Goal: Task Accomplishment & Management: Use online tool/utility

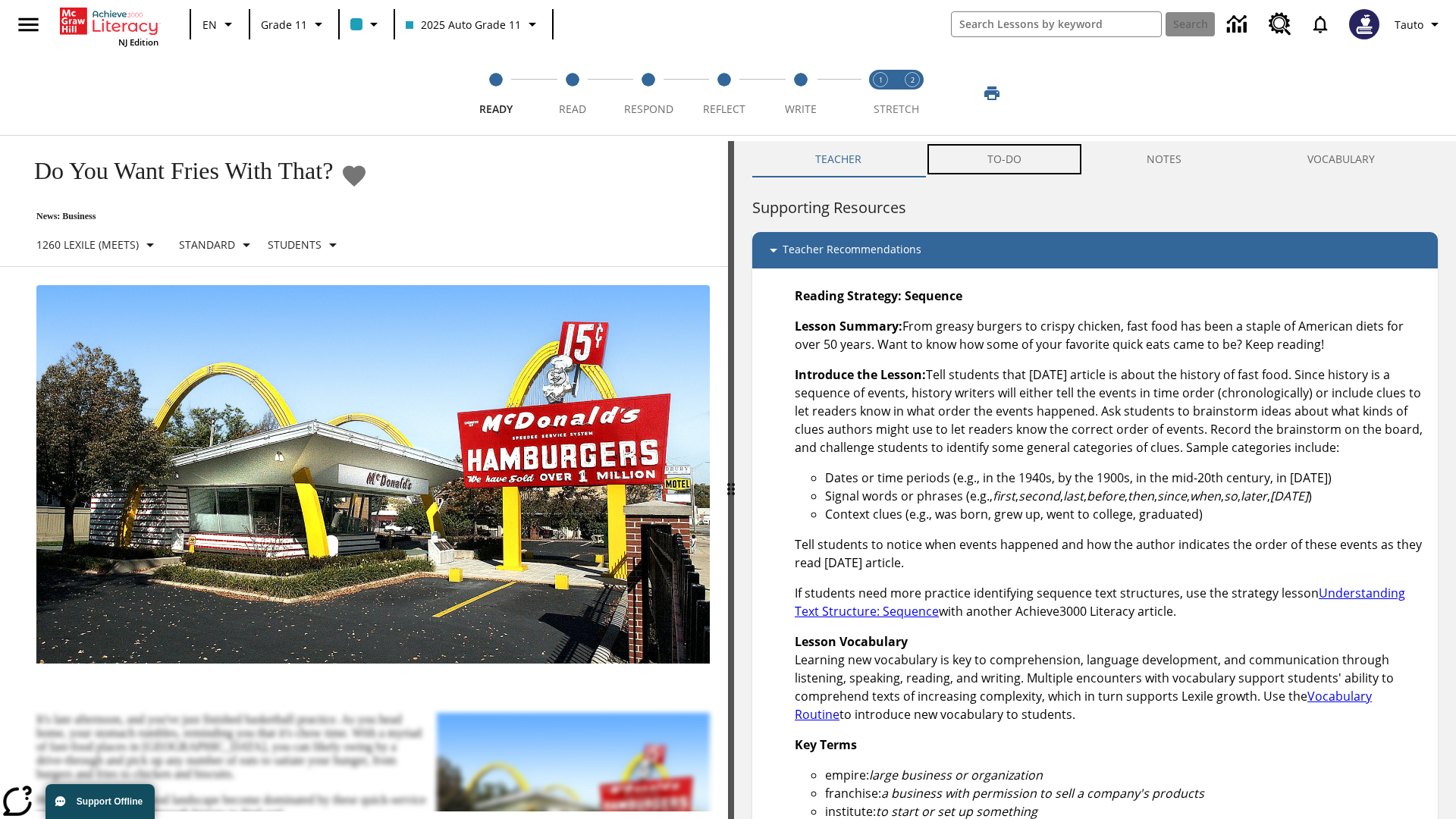
click at [1005, 160] on button "TO-DO" at bounding box center [1004, 159] width 160 height 36
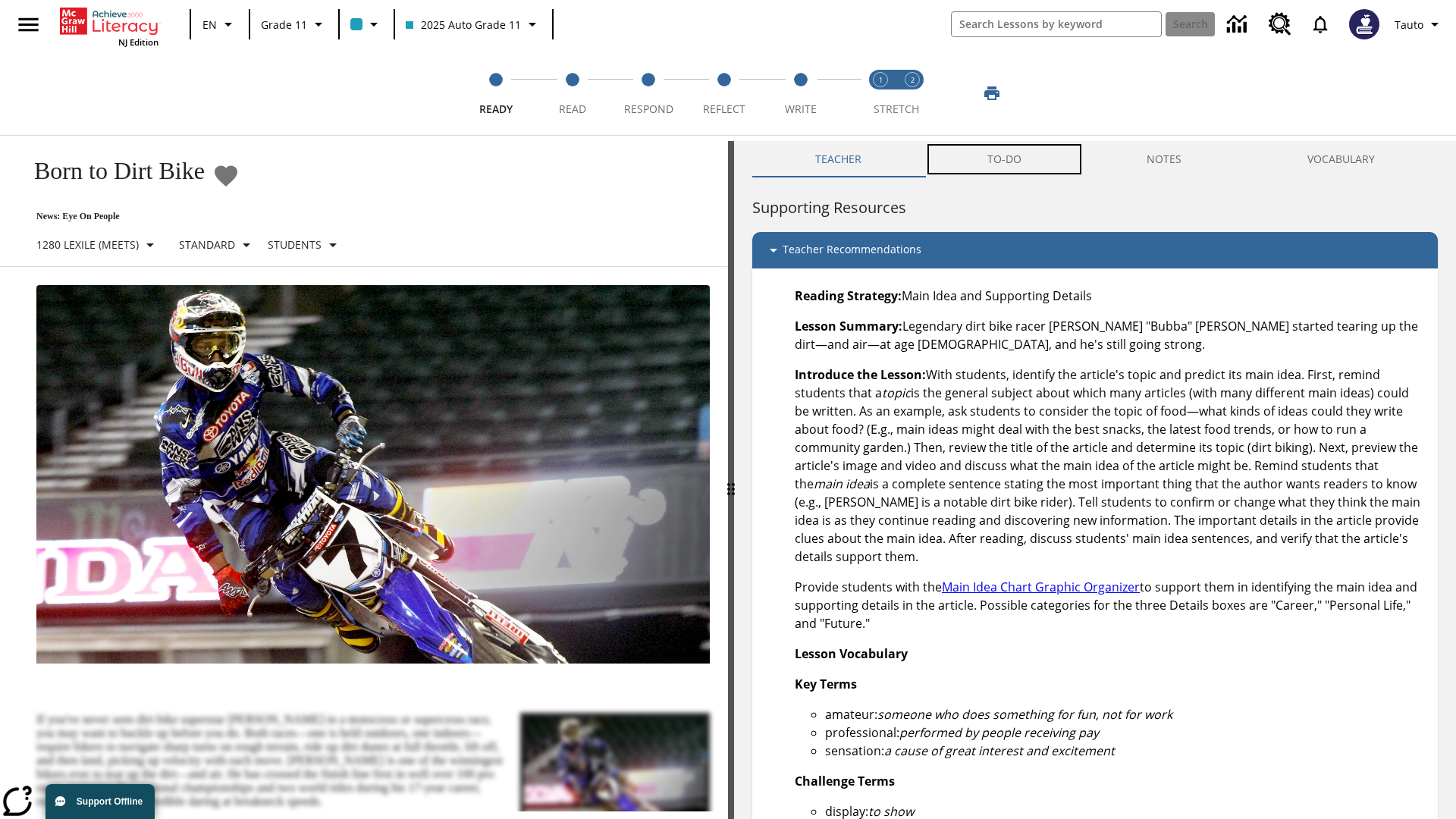
click at [1005, 160] on button "TO-DO" at bounding box center [1004, 159] width 160 height 36
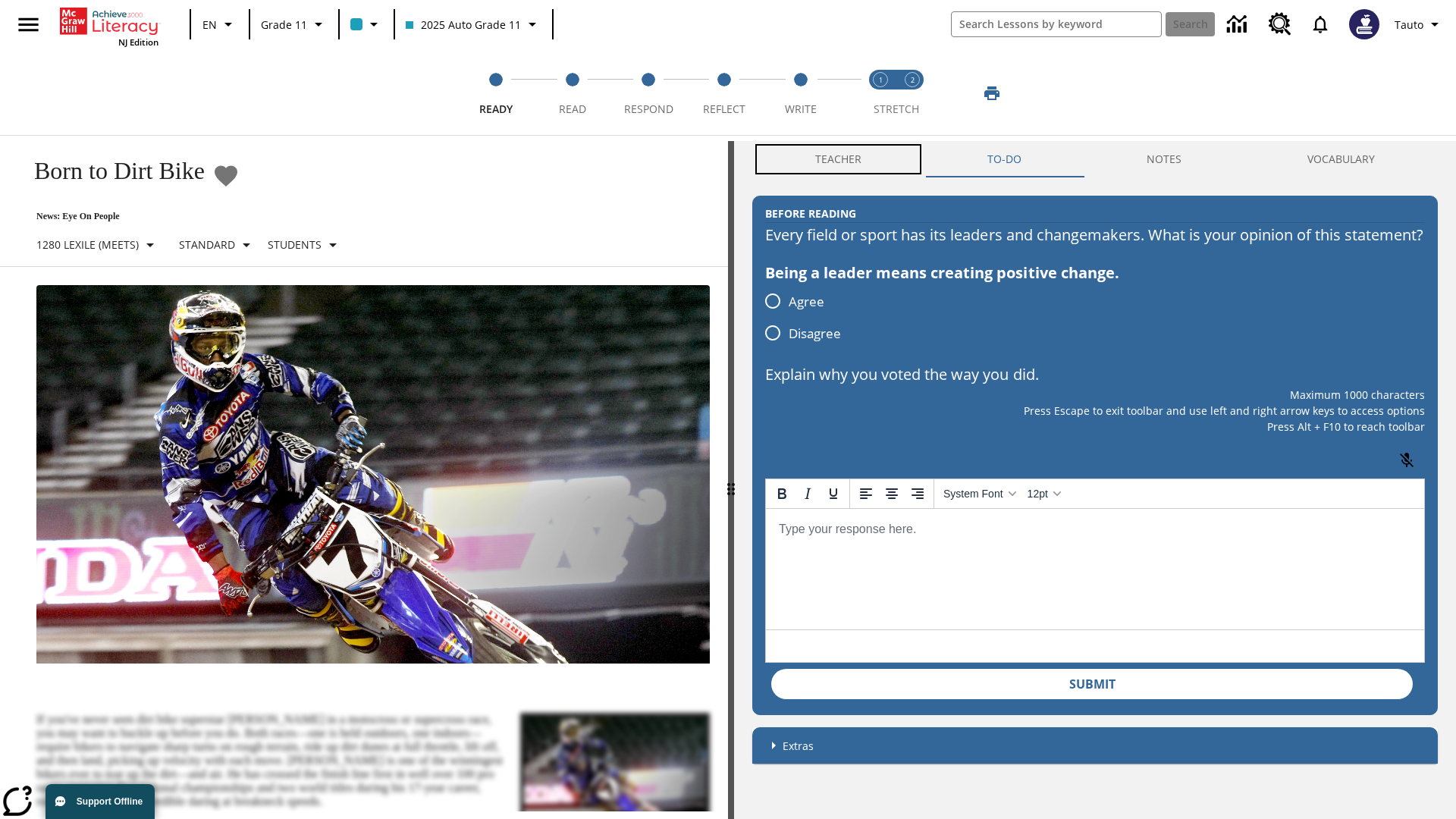
scroll to position [1, 0]
